Goal: Find specific page/section: Find specific page/section

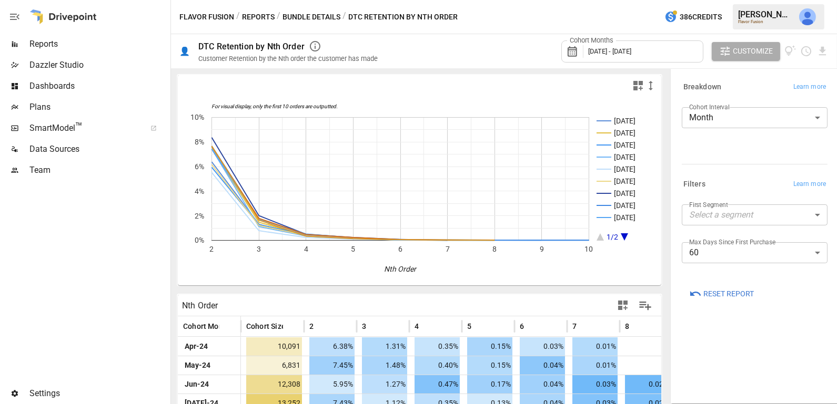
click at [64, 167] on span "Team" at bounding box center [98, 170] width 139 height 13
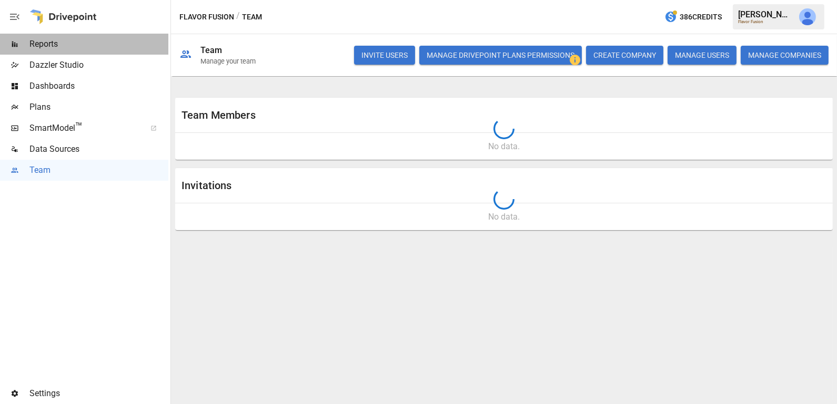
click at [90, 48] on span "Reports" at bounding box center [98, 44] width 139 height 13
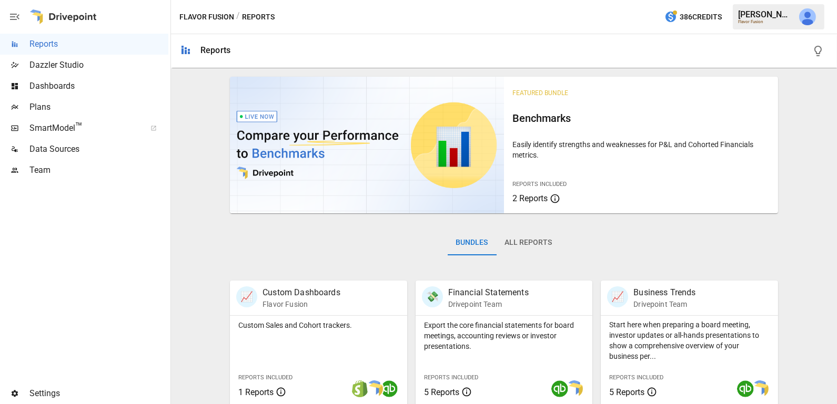
click at [112, 118] on div "SmartModel ™" at bounding box center [84, 128] width 168 height 21
click at [72, 135] on div "SmartModel ™" at bounding box center [84, 128] width 168 height 21
click at [92, 92] on span "Dashboards" at bounding box center [98, 86] width 139 height 13
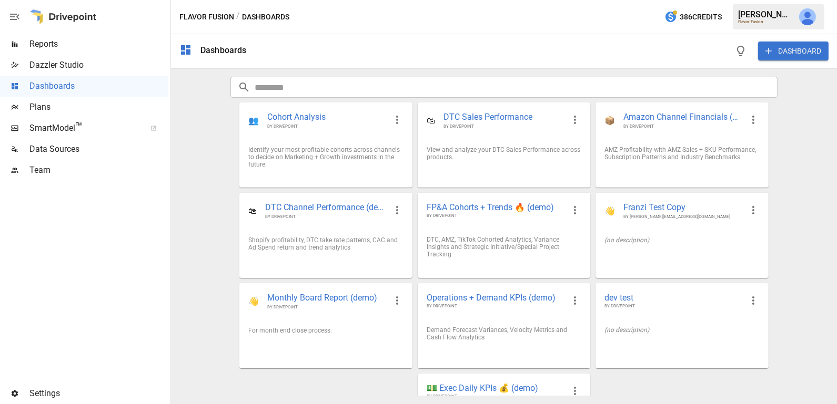
click at [77, 110] on span "Plans" at bounding box center [98, 107] width 139 height 13
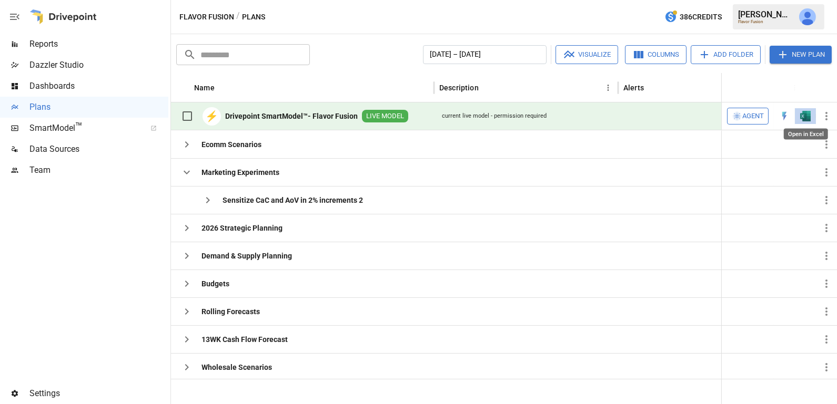
click at [803, 116] on img "Open in Excel" at bounding box center [805, 116] width 11 height 11
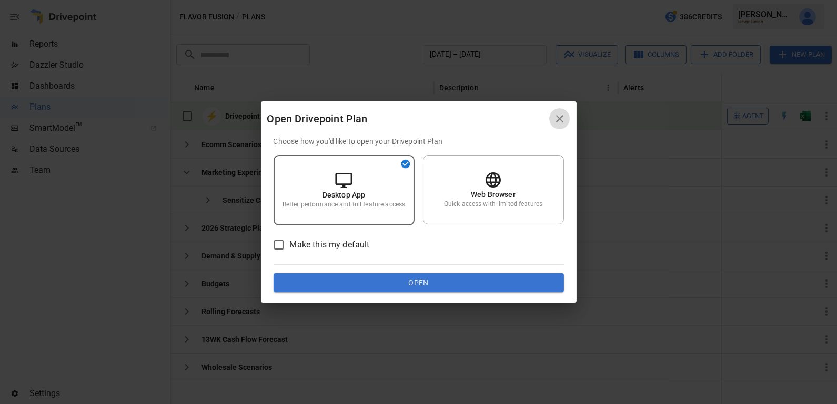
click at [563, 121] on icon "button" at bounding box center [559, 119] width 13 height 13
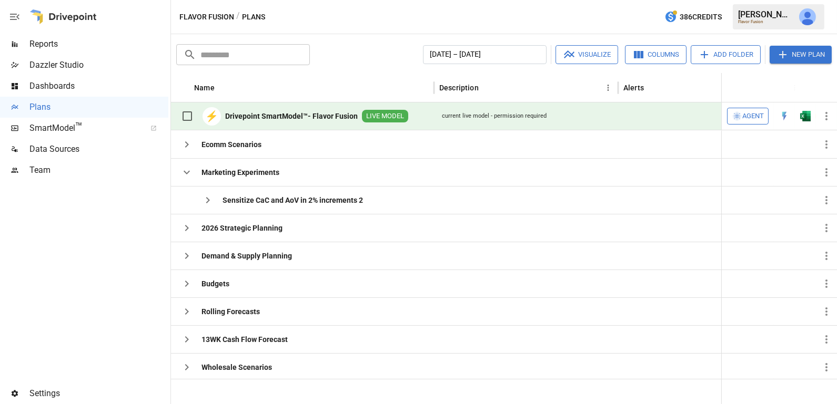
click at [297, 116] on b "Drivepoint SmartModel™- Flavor Fusion" at bounding box center [291, 116] width 133 height 11
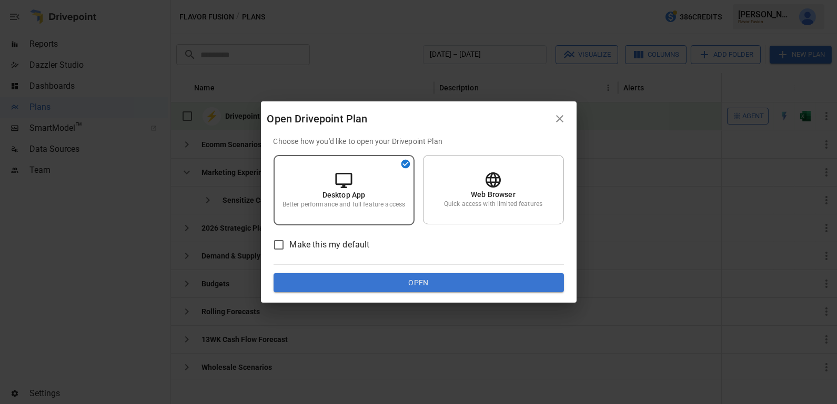
click at [381, 276] on button "Open" at bounding box center [419, 283] width 290 height 19
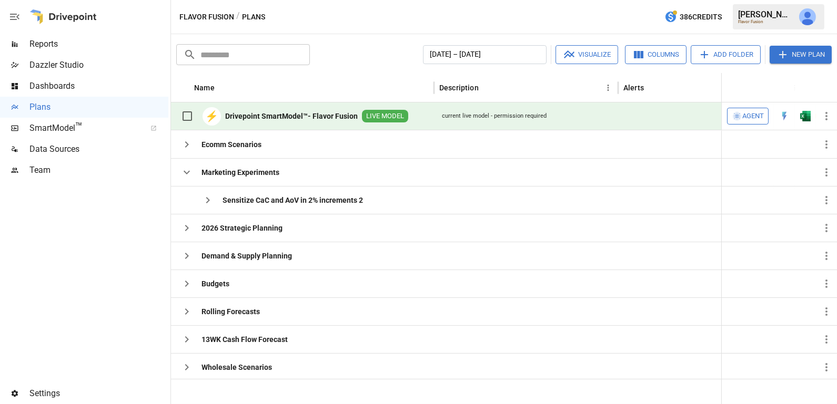
click at [310, 115] on b "Drivepoint SmartModel™- Flavor Fusion" at bounding box center [291, 116] width 133 height 11
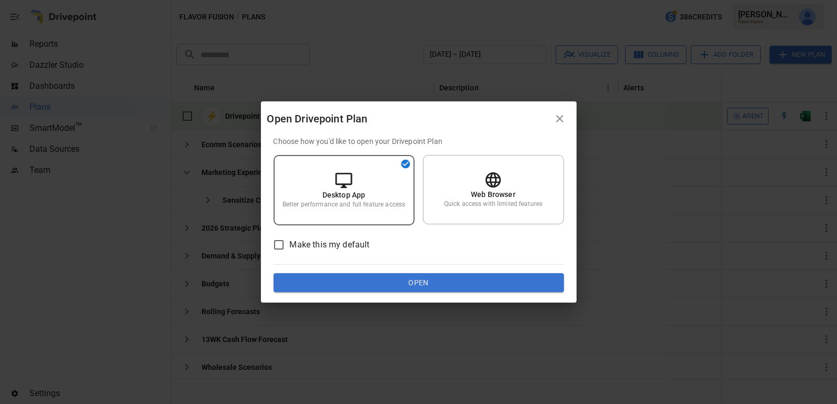
click at [372, 275] on button "Open" at bounding box center [419, 283] width 290 height 19
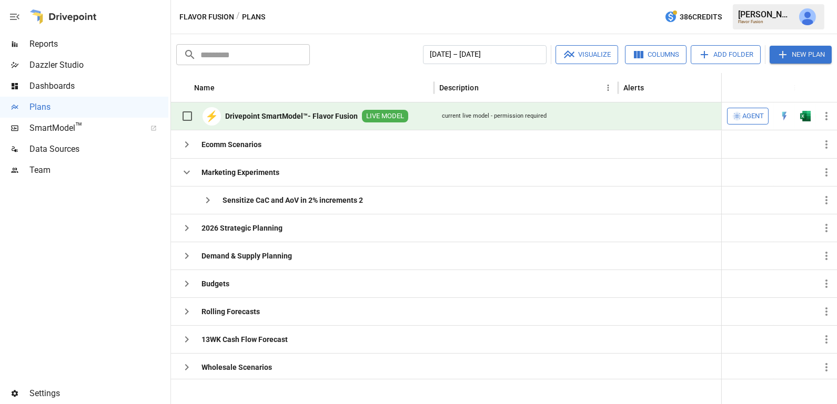
click at [804, 20] on img "Julie Wilton" at bounding box center [807, 16] width 17 height 17
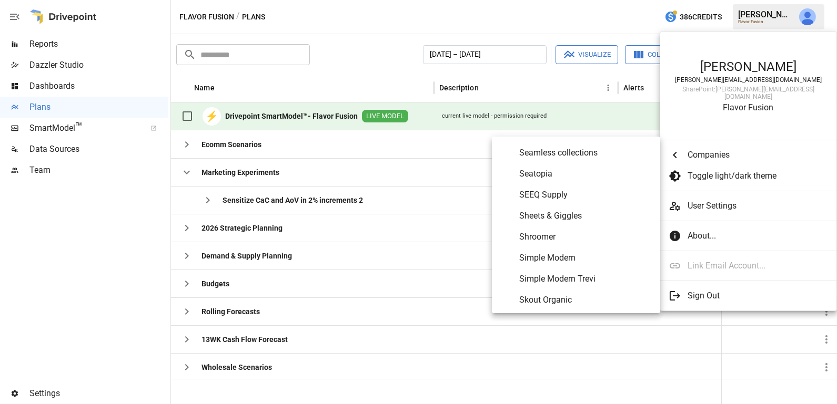
scroll to position [5091, 0]
click at [569, 200] on Supply "SEEQ Supply" at bounding box center [576, 193] width 168 height 21
